Goal: Navigation & Orientation: Find specific page/section

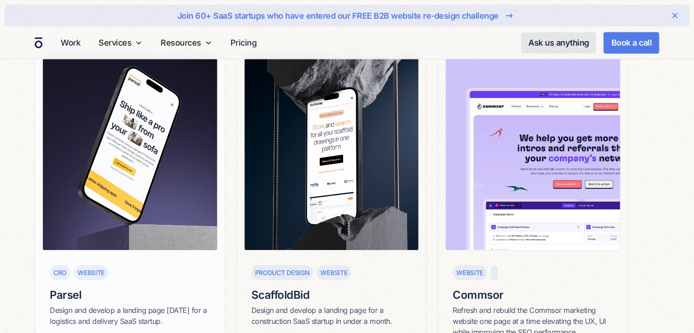
scroll to position [274, 0]
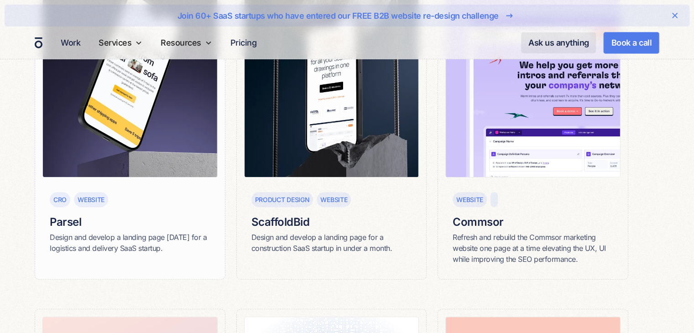
click at [74, 222] on h6 "Parsel" at bounding box center [130, 222] width 160 height 16
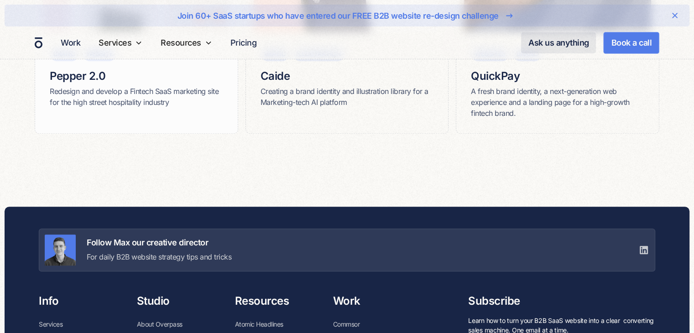
scroll to position [4378, 0]
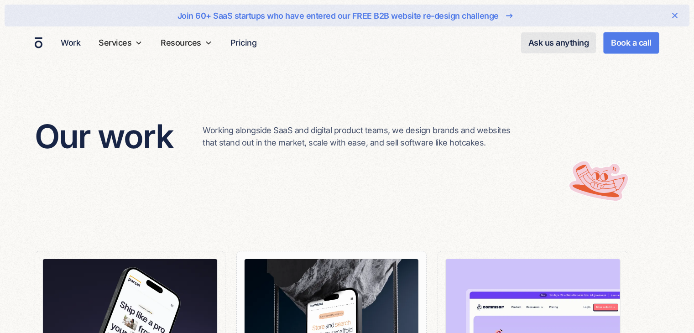
scroll to position [274, 0]
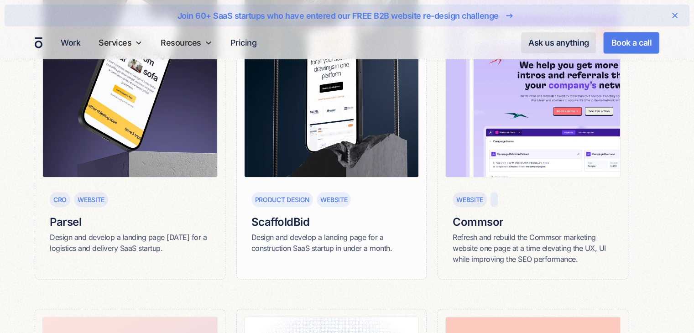
click at [285, 223] on h6 "ScaffoldBid" at bounding box center [331, 222] width 160 height 16
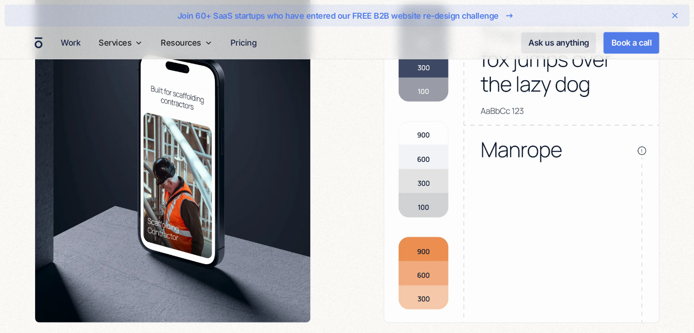
scroll to position [2235, 0]
